Goal: Task Accomplishment & Management: Manage account settings

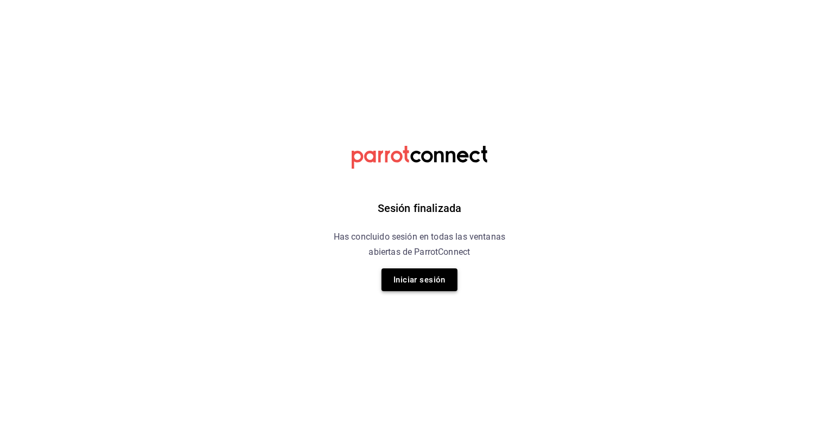
click at [411, 280] on button "Iniciar sesión" at bounding box center [419, 280] width 76 height 23
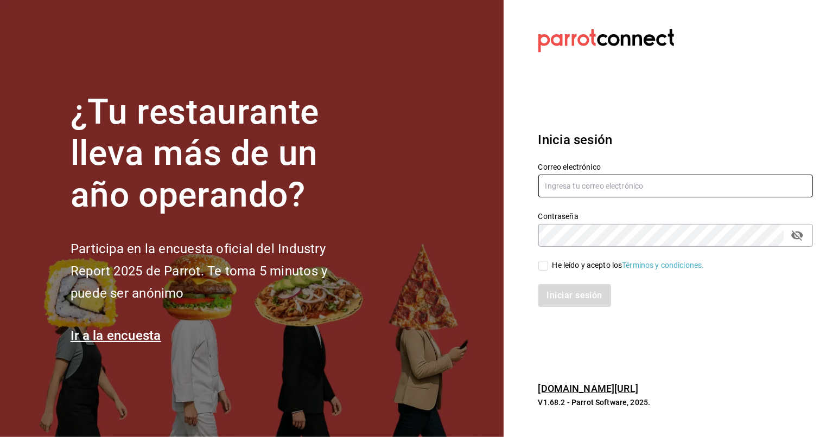
type input "javiersandovalm8@gmail.com"
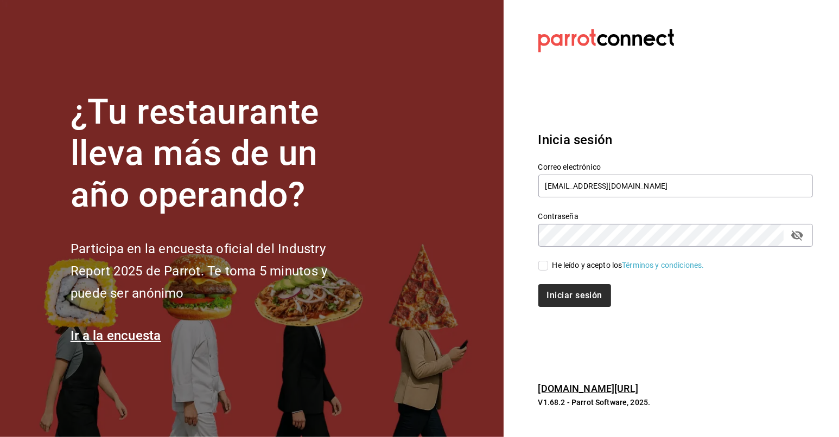
drag, startPoint x: 546, startPoint y: 264, endPoint x: 566, endPoint y: 286, distance: 30.4
click at [546, 264] on input "He leído y acepto los Términos y condiciones." at bounding box center [543, 266] width 10 height 10
checkbox input "true"
click at [589, 300] on button "Iniciar sesión" at bounding box center [575, 295] width 74 height 23
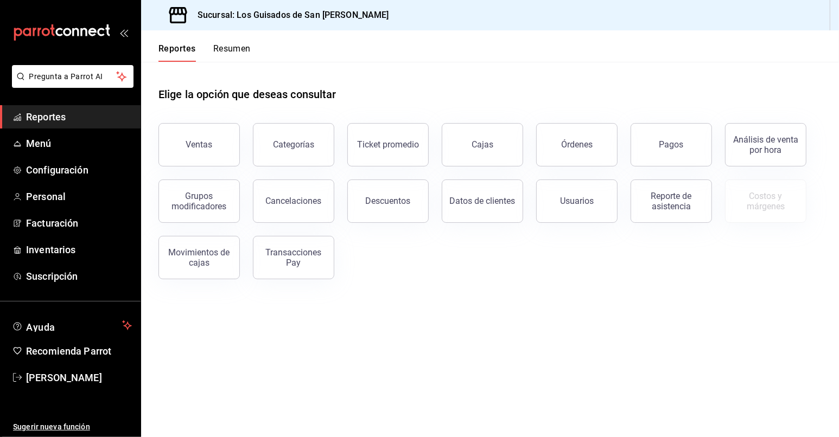
click at [215, 56] on button "Resumen" at bounding box center [231, 52] width 37 height 18
click at [226, 50] on html "Pregunta a Parrot AI Reportes Menú Configuración Personal Facturación Inventari…" at bounding box center [419, 218] width 839 height 437
